Goal: Navigation & Orientation: Find specific page/section

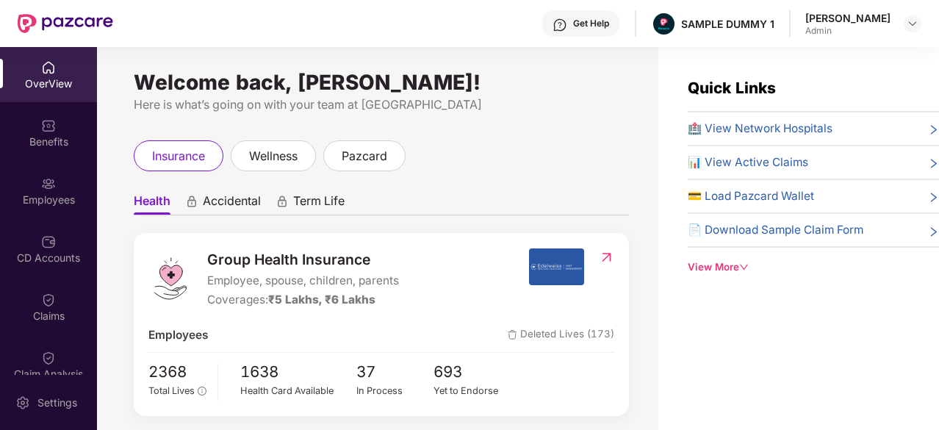
click at [787, 131] on span "🏥 View Network Hospitals" at bounding box center [760, 129] width 145 height 18
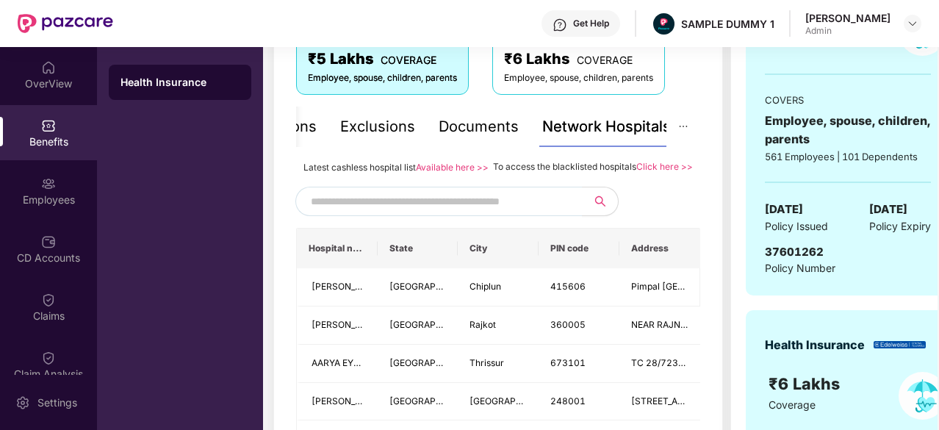
scroll to position [251, 0]
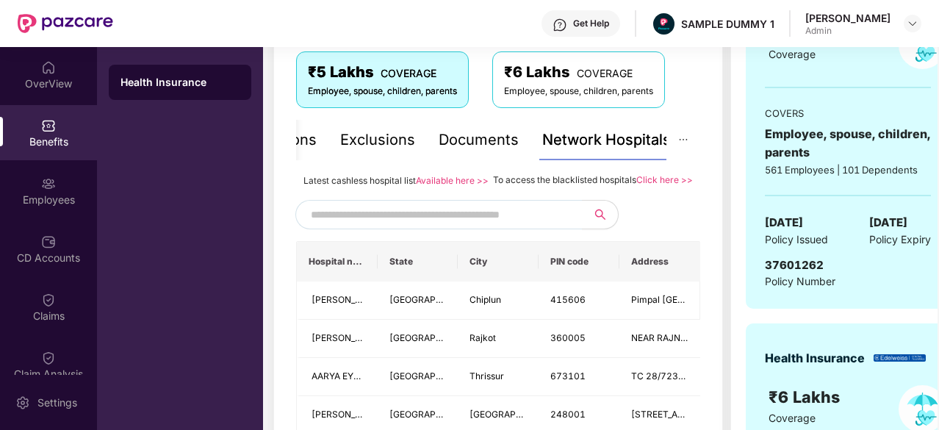
click at [423, 226] on input "text" at bounding box center [436, 215] width 251 height 22
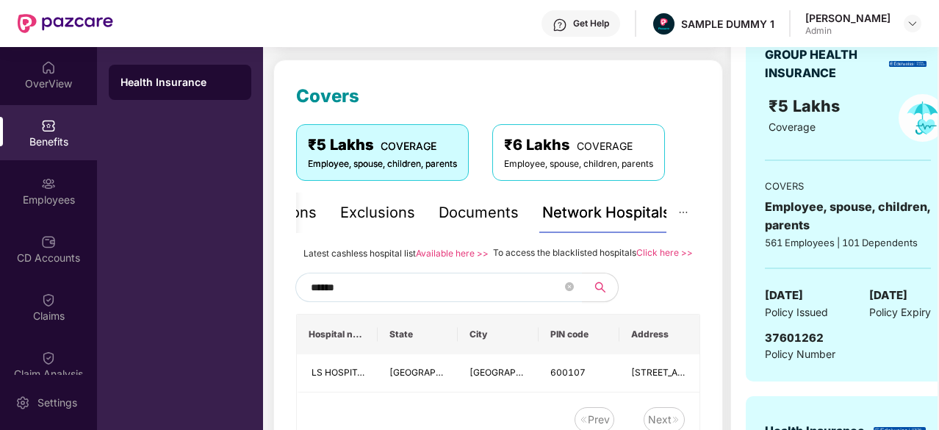
scroll to position [0, 0]
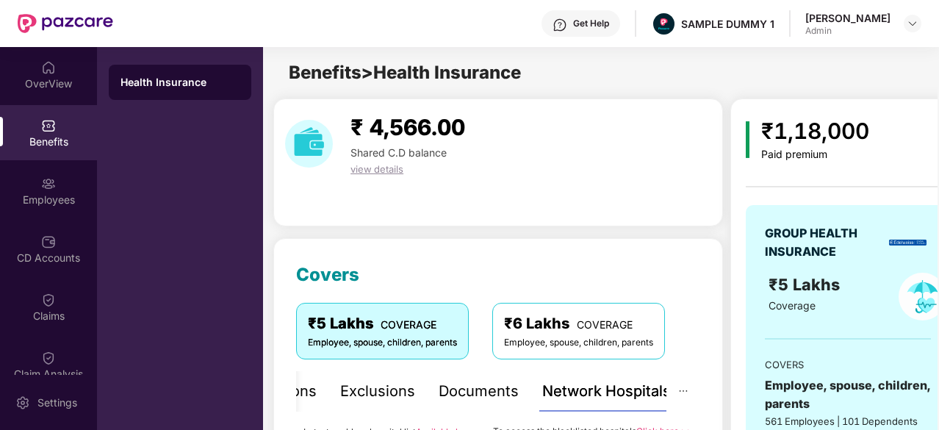
type input "******"
click at [21, 71] on div "OverView" at bounding box center [48, 74] width 97 height 55
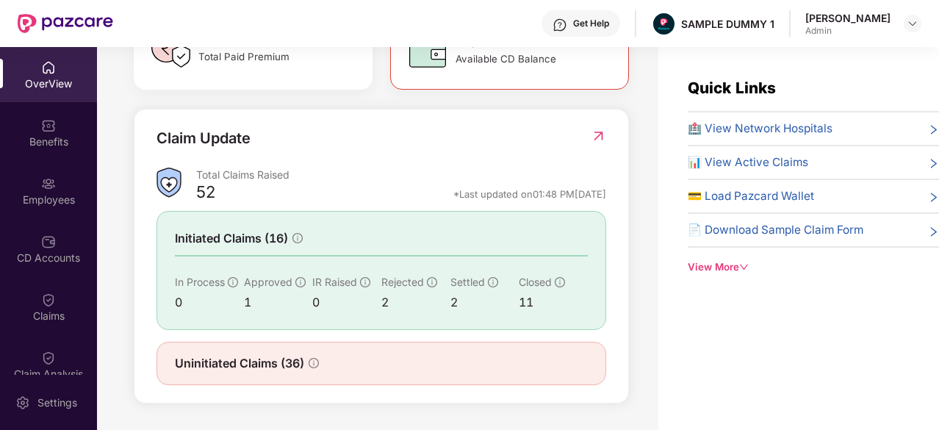
scroll to position [472, 0]
drag, startPoint x: 413, startPoint y: 200, endPoint x: 618, endPoint y: 204, distance: 205.1
click at [618, 204] on div "Claim Update Total Claims Raised 52 *Last updated on 01:48 PM, 28 Aug 2025 Init…" at bounding box center [381, 256] width 495 height 295
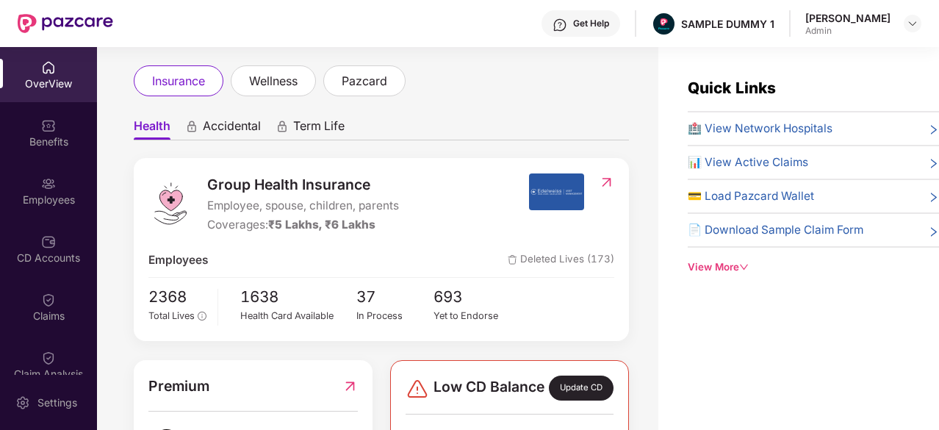
scroll to position [0, 0]
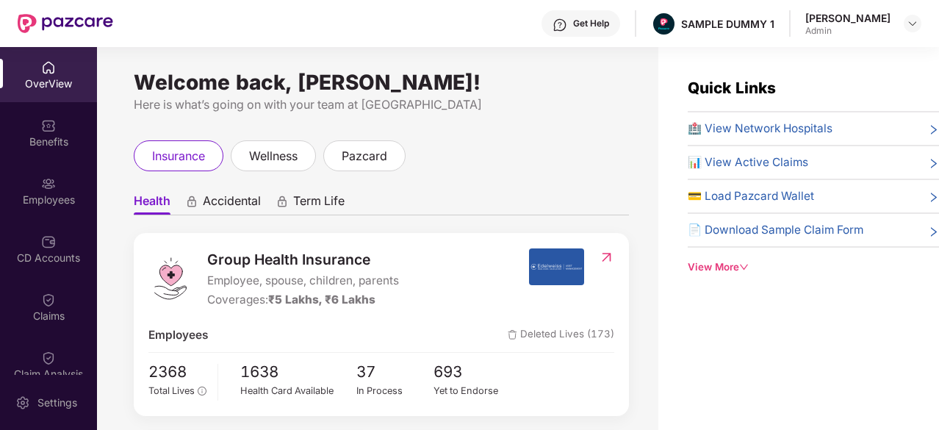
click at [629, 78] on div "Welcome back, Hardik Maheswari! Here is what’s going on with your team at Pazca…" at bounding box center [377, 247] width 561 height 400
click at [730, 125] on span "🏥 View Network Hospitals" at bounding box center [760, 129] width 145 height 18
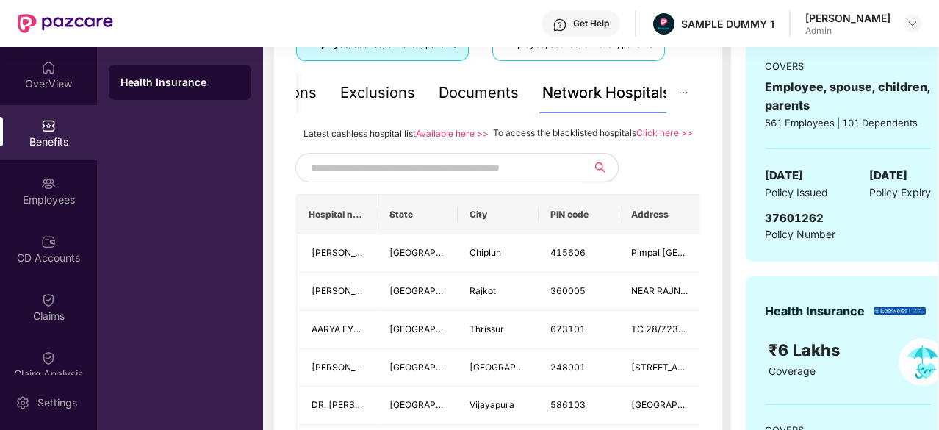
scroll to position [267, 0]
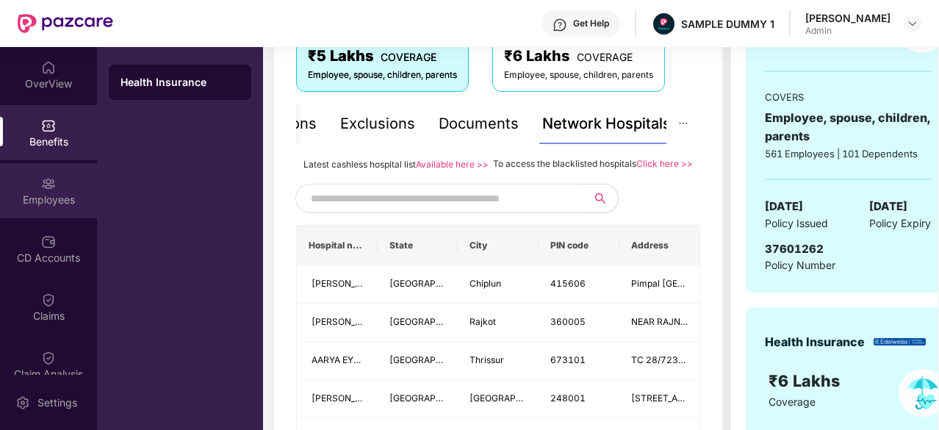
click at [60, 174] on div "Employees" at bounding box center [48, 190] width 97 height 55
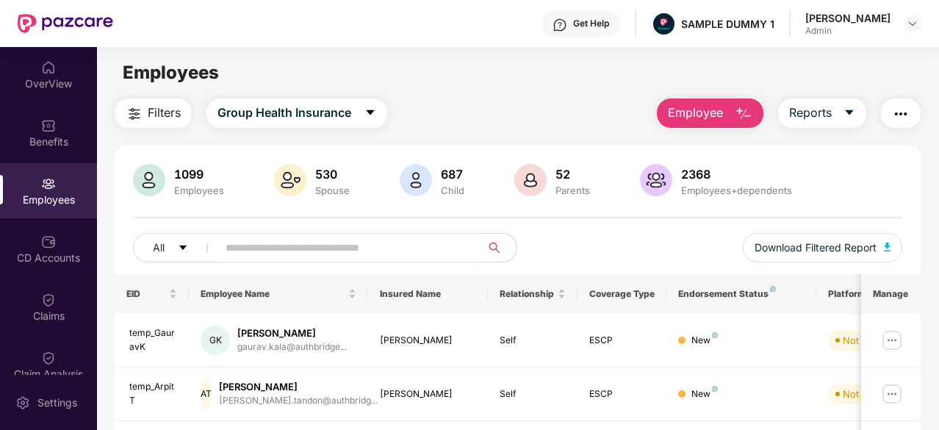
click at [700, 111] on span "Employee" at bounding box center [695, 113] width 55 height 18
click at [344, 76] on div "Employees" at bounding box center [517, 73] width 841 height 28
click at [22, 241] on div "CD Accounts" at bounding box center [48, 248] width 97 height 55
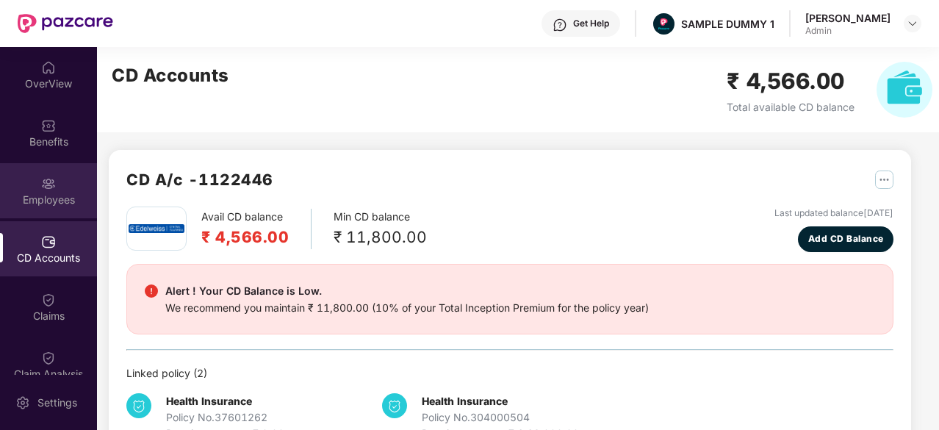
click at [41, 187] on img at bounding box center [48, 183] width 15 height 15
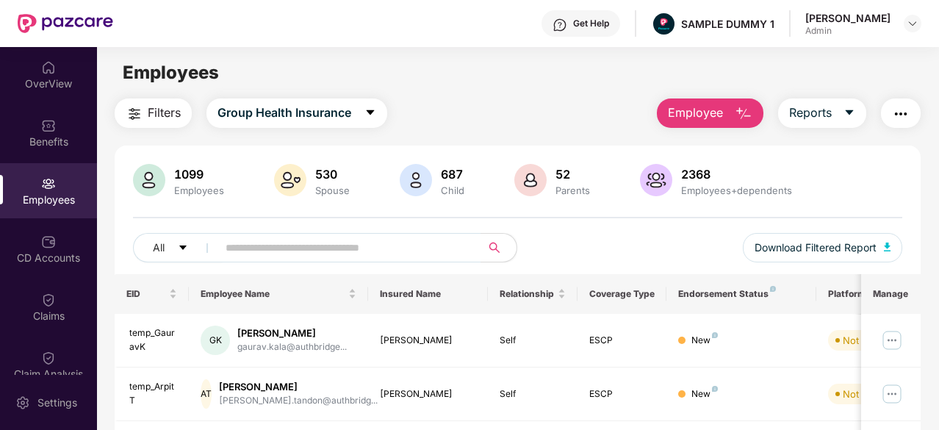
click at [700, 113] on span "Employee" at bounding box center [695, 113] width 55 height 18
click at [599, 111] on div "Filters Group Health Insurance Employee Reports" at bounding box center [518, 112] width 806 height 29
click at [715, 102] on button "Employee" at bounding box center [710, 112] width 107 height 29
click at [406, 105] on div "Filters Group Health Insurance Employee Reports" at bounding box center [518, 112] width 806 height 29
click at [53, 261] on div "CD Accounts" at bounding box center [48, 258] width 97 height 15
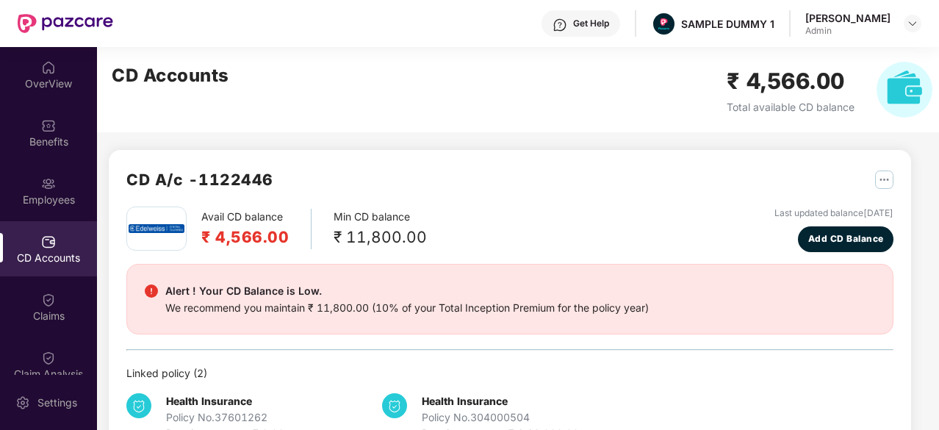
scroll to position [46, 0]
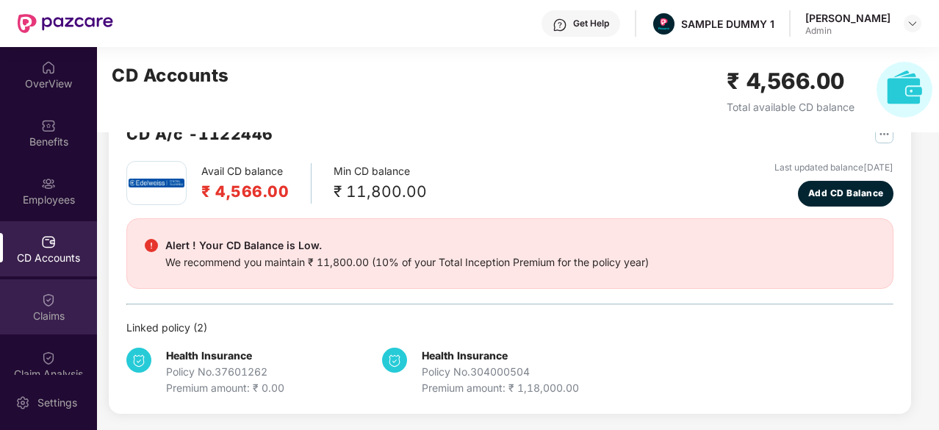
click at [43, 298] on img at bounding box center [48, 299] width 15 height 15
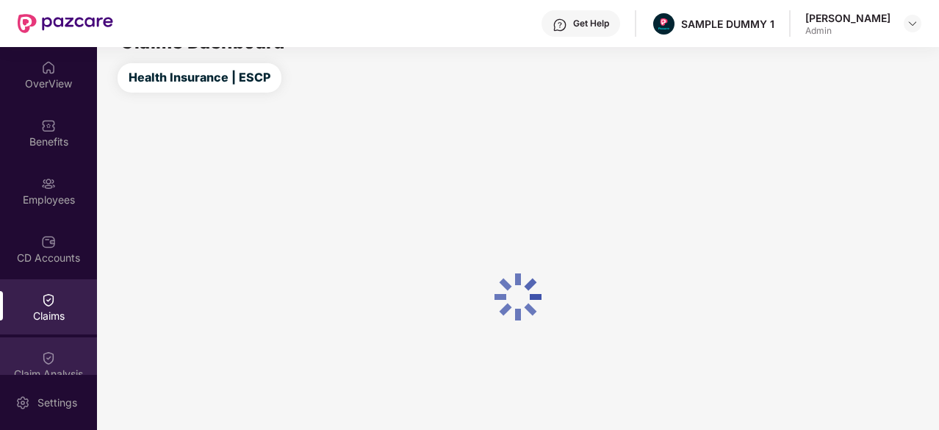
scroll to position [46, 0]
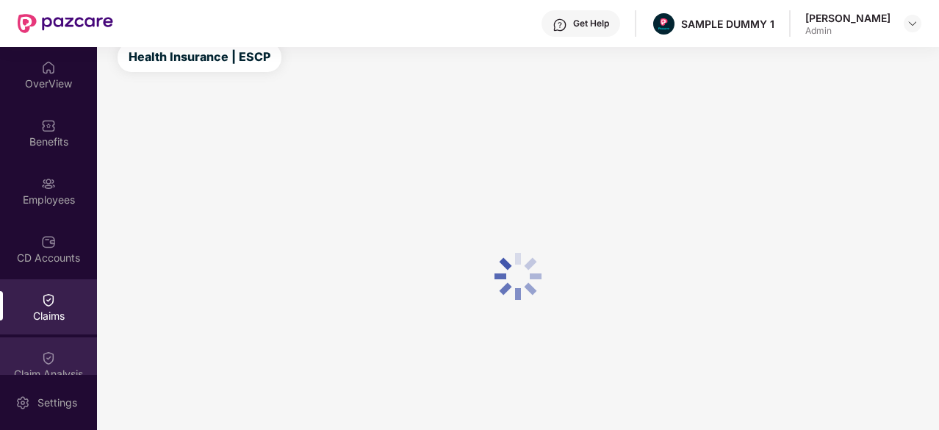
click at [59, 358] on div "Claim Analysis" at bounding box center [48, 364] width 97 height 55
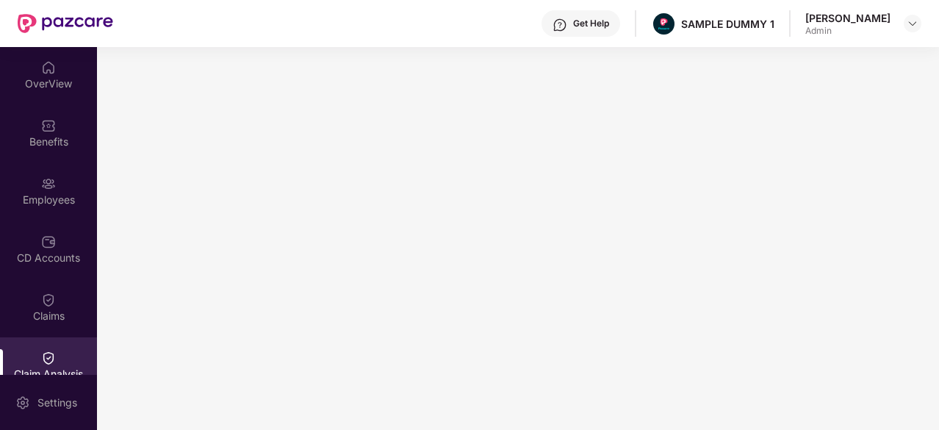
click at [573, 24] on div "Get Help" at bounding box center [591, 24] width 36 height 12
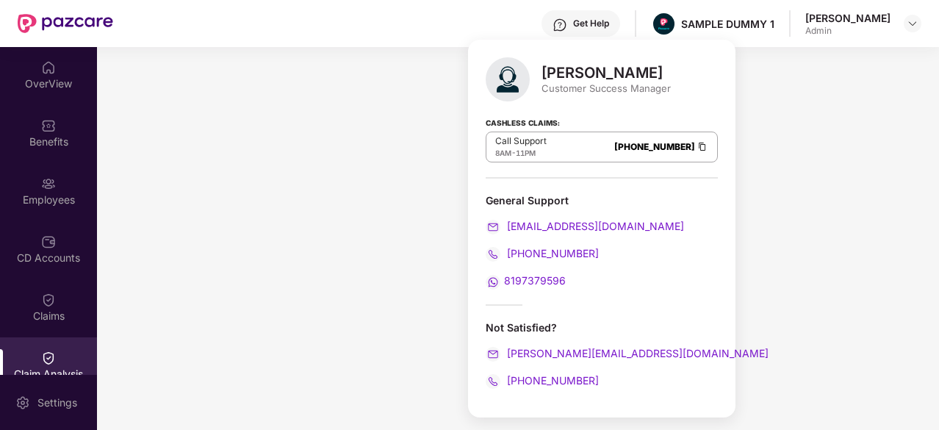
click at [557, 18] on img at bounding box center [560, 25] width 15 height 15
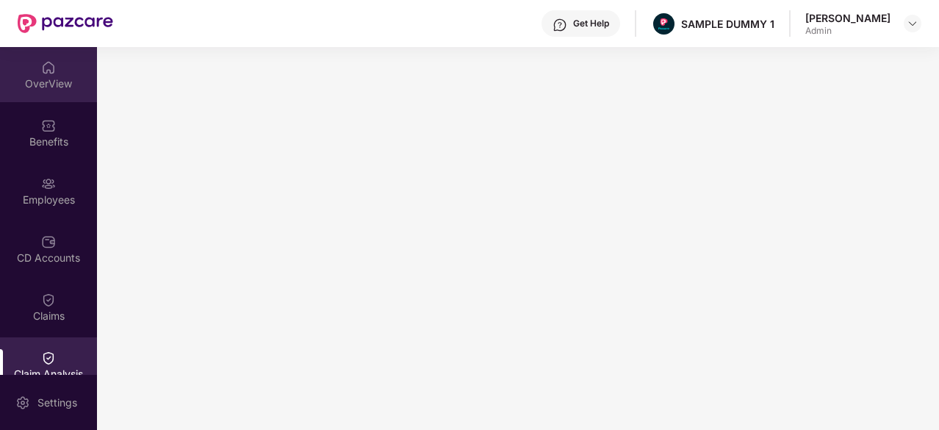
click at [76, 71] on div "OverView" at bounding box center [48, 74] width 97 height 55
